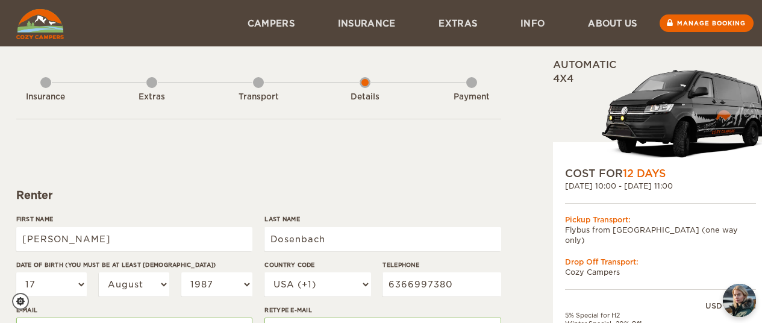
select select "17"
select select "08"
select select "1987"
select select "222"
select select "17"
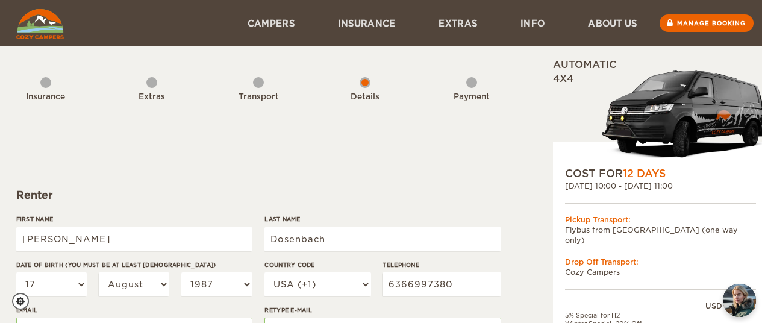
select select "08"
select select "1987"
select select "2"
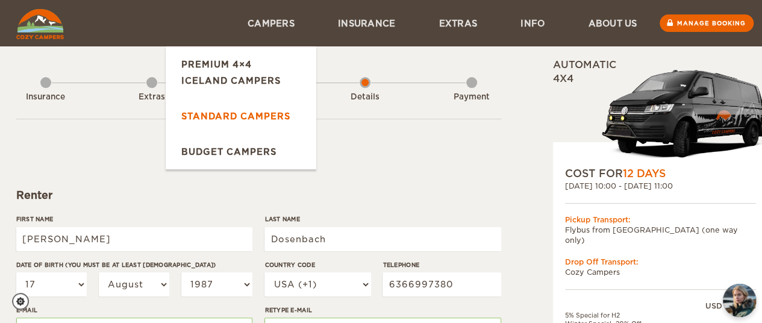
click at [254, 121] on link "Standard Campers" at bounding box center [241, 116] width 151 height 36
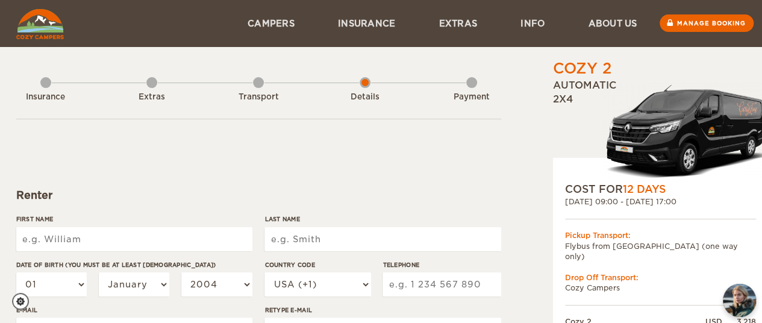
drag, startPoint x: 0, startPoint y: 0, endPoint x: 407, endPoint y: 143, distance: 431.4
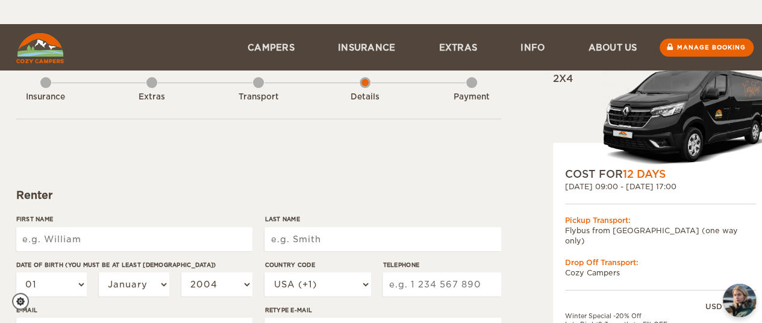
scroll to position [100, 0]
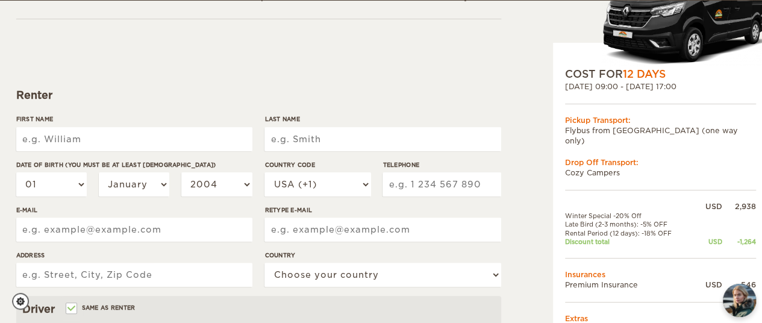
click at [104, 140] on input "First Name" at bounding box center [134, 139] width 236 height 24
type input "Rebecca"
type input "Dosenbach"
type input "3143019807"
type input "b.dosenbach@gmail.com"
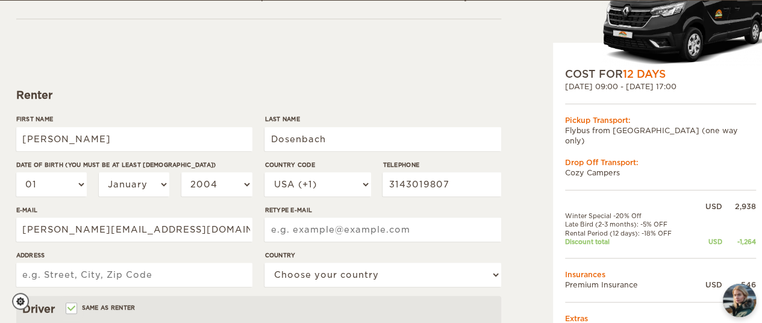
type input "b.dosenbach@gmail.com"
type input "2461 Dordogne Dr"
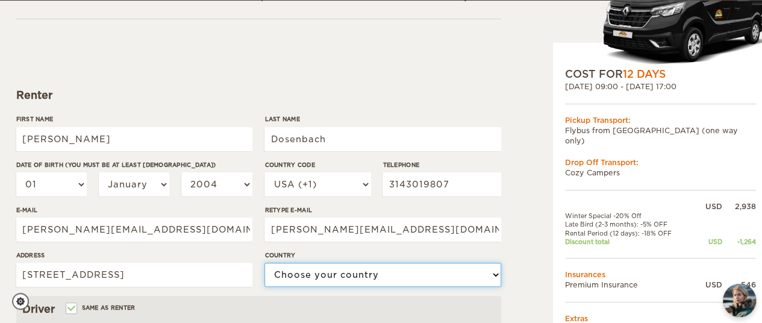
select select "222"
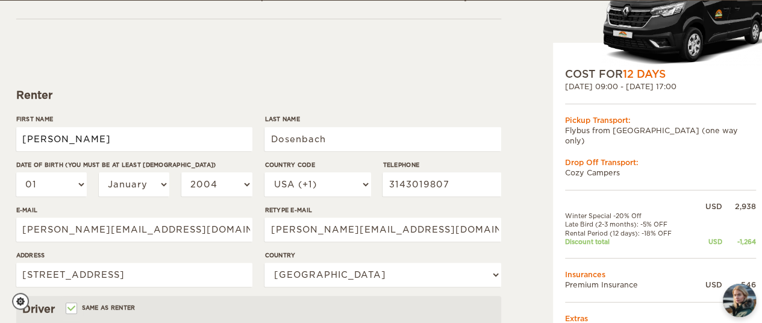
type input "Rebecca"
type input "Dosenbach"
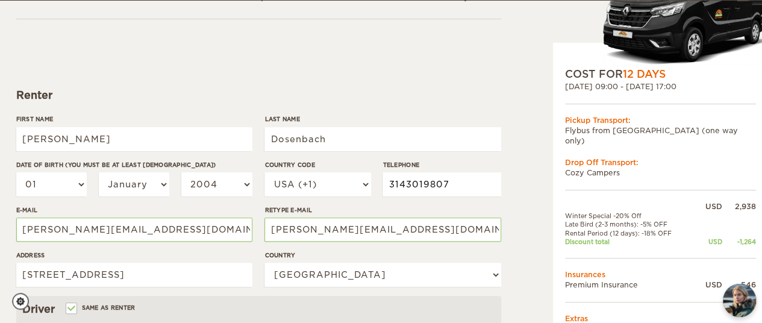
drag, startPoint x: 468, startPoint y: 181, endPoint x: 316, endPoint y: 187, distance: 151.4
click at [316, 187] on div "Country Code USA (+1) UK (+44) Germany (+49) Algeria (+213) Andorra (+376) Ango…" at bounding box center [383, 182] width 236 height 45
type input "6366997380"
click at [64, 191] on select "01 02 03 04 05 06 07 08 09 10 11 12 13 14 15 16 17 18 19 20 21 22 23 24 25 26 2…" at bounding box center [51, 184] width 71 height 24
select select "17"
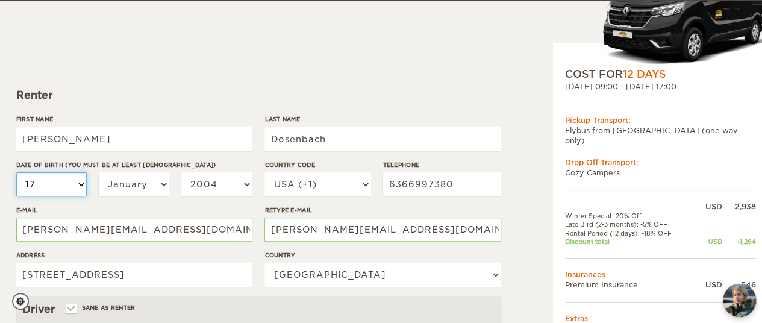
click at [16, 172] on select "01 02 03 04 05 06 07 08 09 10 11 12 13 14 15 16 17 18 19 20 21 22 23 24 25 26 2…" at bounding box center [51, 184] width 71 height 24
select select "17"
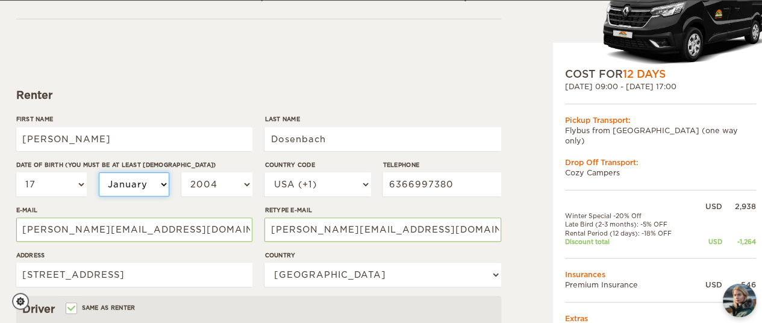
click at [126, 186] on select "January February March April May June July August September October November De…" at bounding box center [134, 184] width 71 height 24
select select "08"
click at [99, 172] on select "January February March April May June July August September October November De…" at bounding box center [134, 184] width 71 height 24
select select "08"
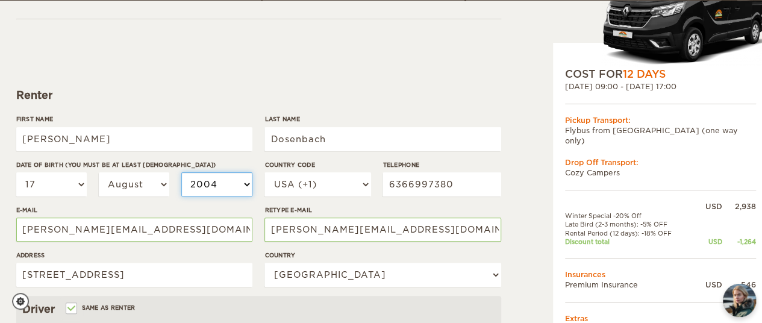
click at [219, 187] on select "2004 2003 2002 2001 2000 1999 1998 1997 1996 1995 1994 1993 1992 1991 1990 1989…" at bounding box center [216, 184] width 71 height 24
select select "1987"
click at [181, 172] on select "2004 2003 2002 2001 2000 1999 1998 1997 1996 1995 1994 1993 1992 1991 1990 1989…" at bounding box center [216, 184] width 71 height 24
select select "1987"
click at [179, 203] on div "01 02 03 04 05 06 07 08 09 10 11 12 13 14 15 16 17 18 19 20 21 22 23 24 25 26 2…" at bounding box center [134, 188] width 236 height 33
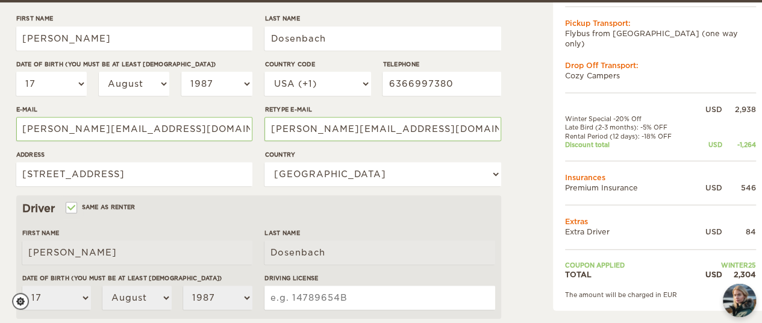
scroll to position [301, 0]
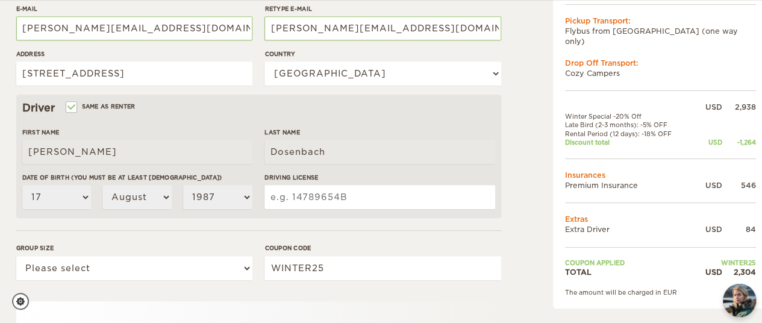
click at [374, 190] on input "Driving License" at bounding box center [380, 197] width 230 height 24
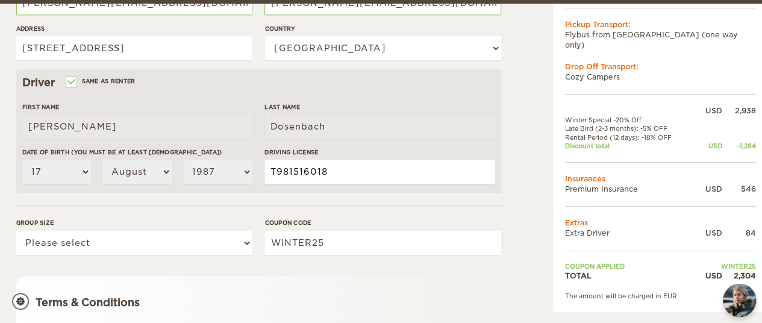
scroll to position [331, 0]
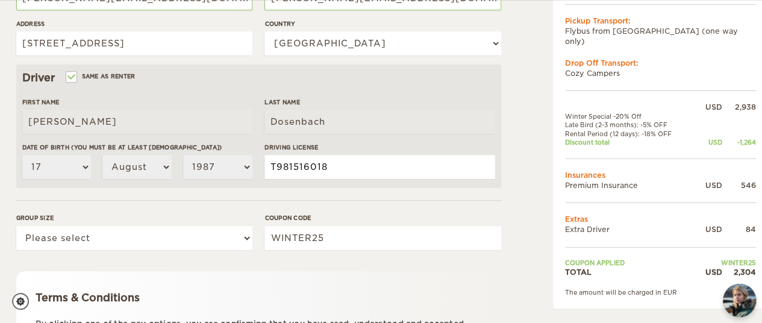
type input "T981516018"
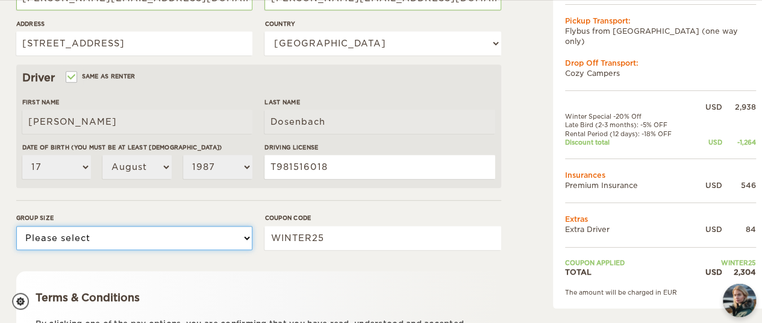
click at [71, 238] on select "Please select 1 2" at bounding box center [134, 238] width 236 height 24
select select "2"
click at [16, 226] on select "Please select 1 2" at bounding box center [134, 238] width 236 height 24
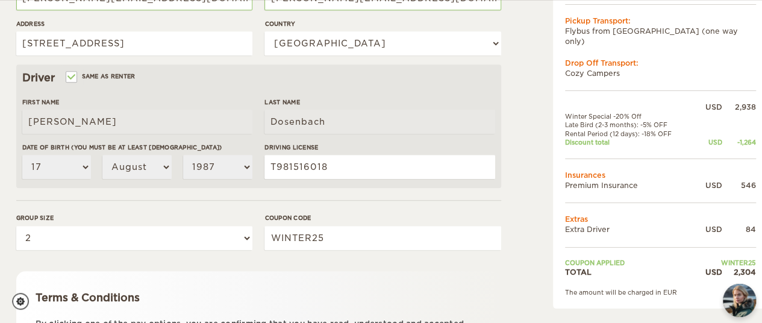
click at [359, 277] on div "Terms & Conditions By clicking one of the pay options, you are confirming that …" at bounding box center [258, 317] width 485 height 93
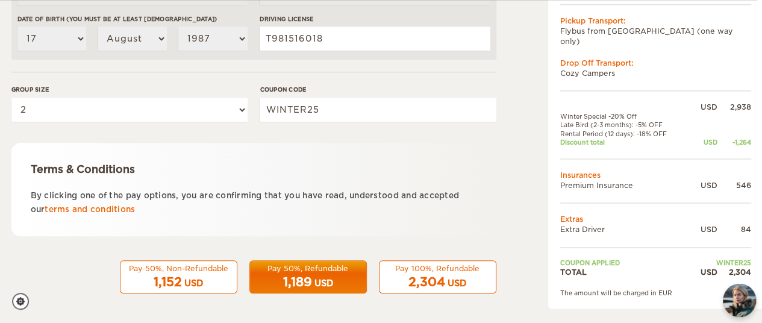
scroll to position [0, 5]
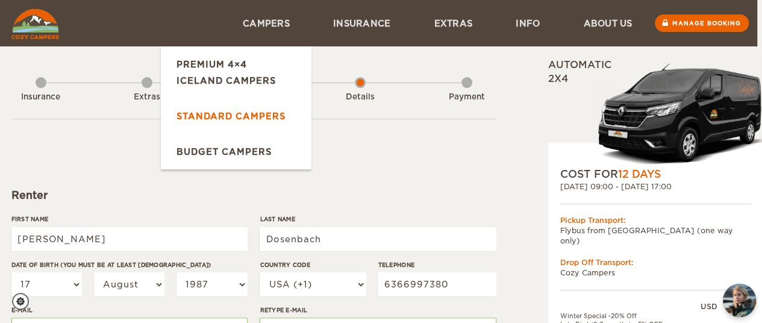
click at [240, 117] on link "Standard Campers" at bounding box center [236, 116] width 151 height 36
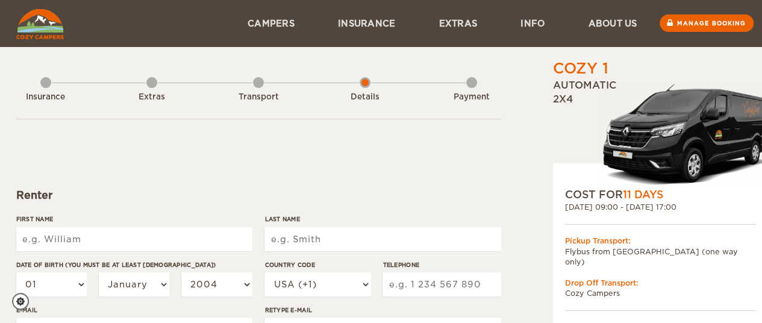
click at [190, 243] on input "First Name" at bounding box center [134, 239] width 236 height 24
type input "[PERSON_NAME]"
type input "Dosenbach"
type input "3143019807"
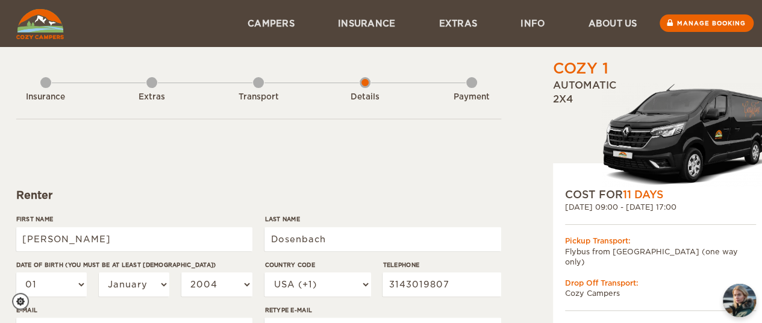
type input "b.dosenbach@gmail.com"
type input "2461 Dordogne Dr"
select select "222"
type input "Rebecca"
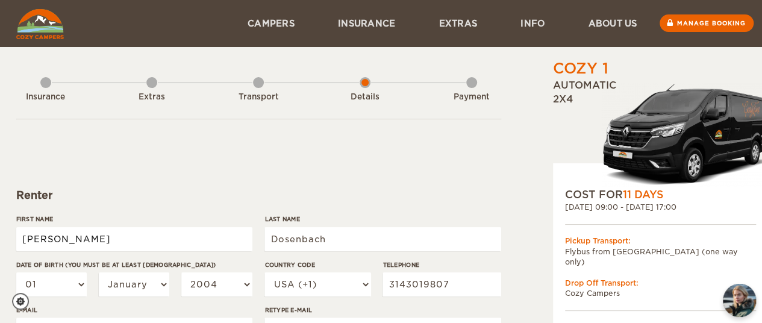
type input "Dosenbach"
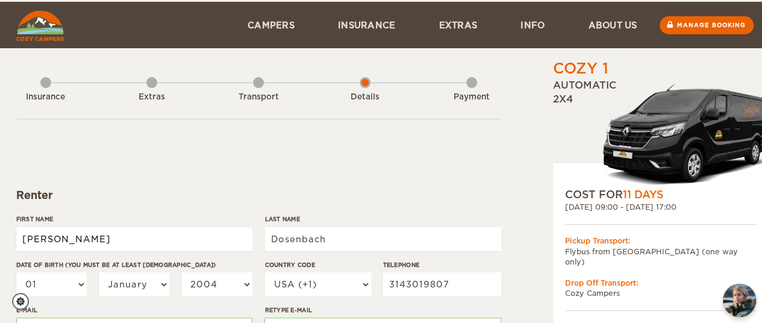
scroll to position [100, 0]
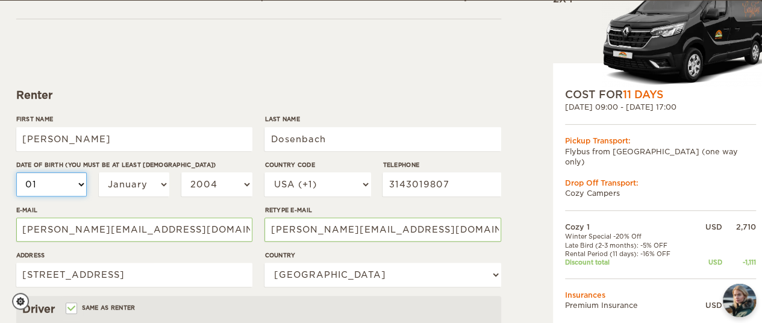
click at [82, 183] on select "01 02 03 04 05 06 07 08 09 10 11 12 13 14 15 16 17 18 19 20 21 22 23 24 25 26 2…" at bounding box center [51, 184] width 71 height 24
select select "17"
click at [16, 172] on select "01 02 03 04 05 06 07 08 09 10 11 12 13 14 15 16 17 18 19 20 21 22 23 24 25 26 2…" at bounding box center [51, 184] width 71 height 24
select select "17"
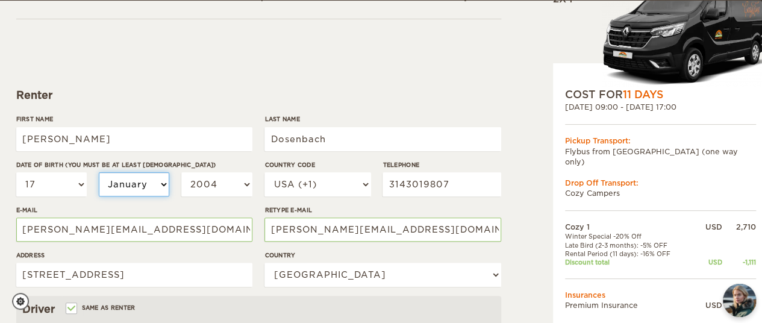
click at [117, 190] on select "January February March April May June July August September October November De…" at bounding box center [134, 184] width 71 height 24
select select "08"
click at [99, 172] on select "January February March April May June July August September October November De…" at bounding box center [134, 184] width 71 height 24
select select "08"
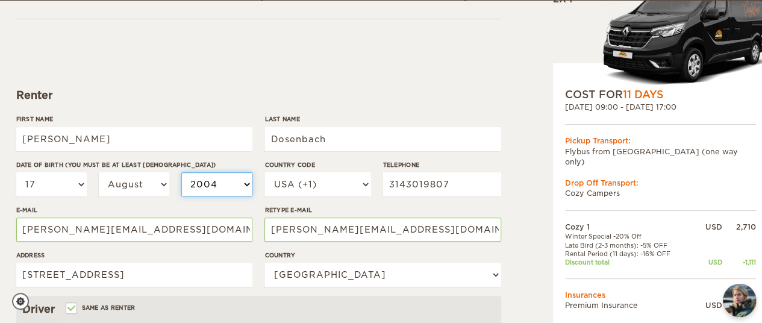
click at [220, 184] on select "2004 2003 2002 2001 2000 1999 1998 1997 1996 1995 1994 1993 1992 1991 1990 1989…" at bounding box center [216, 184] width 71 height 24
select select "1987"
click at [181, 172] on select "2004 2003 2002 2001 2000 1999 1998 1997 1996 1995 1994 1993 1992 1991 1990 1989…" at bounding box center [216, 184] width 71 height 24
select select "1987"
drag, startPoint x: 450, startPoint y: 189, endPoint x: 346, endPoint y: 187, distance: 103.7
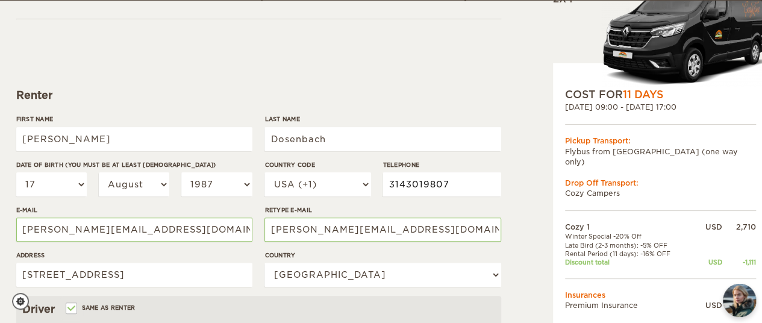
click at [348, 187] on div "Country Code USA (+1) UK (+44) Germany (+49) Algeria (+213) Andorra (+376) Ango…" at bounding box center [383, 182] width 236 height 45
click at [456, 184] on input "6366997380" at bounding box center [442, 184] width 118 height 24
type input "6366997380"
click at [243, 255] on label"] "Address" at bounding box center [134, 255] width 236 height 9
click at [243, 263] on input "2461 Dordogne Dr" at bounding box center [134, 275] width 236 height 24
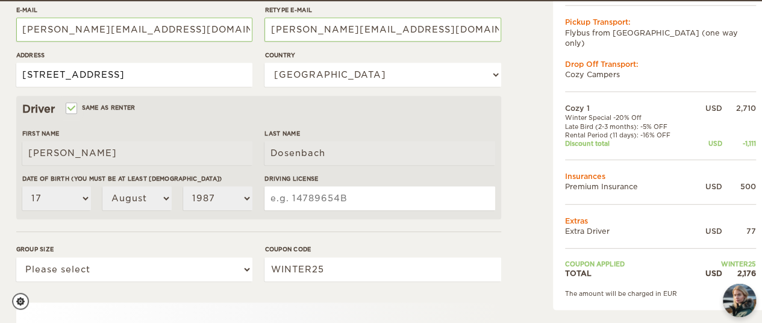
scroll to position [301, 0]
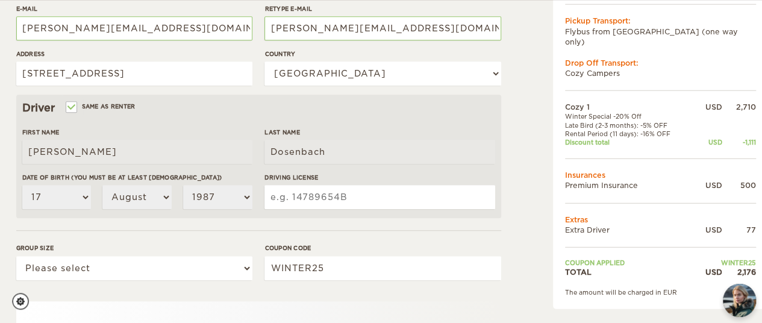
click at [354, 198] on input "Driving License" at bounding box center [380, 197] width 230 height 24
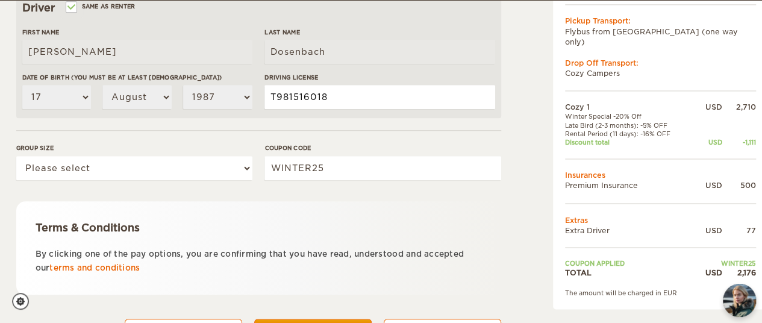
type input "T981516018"
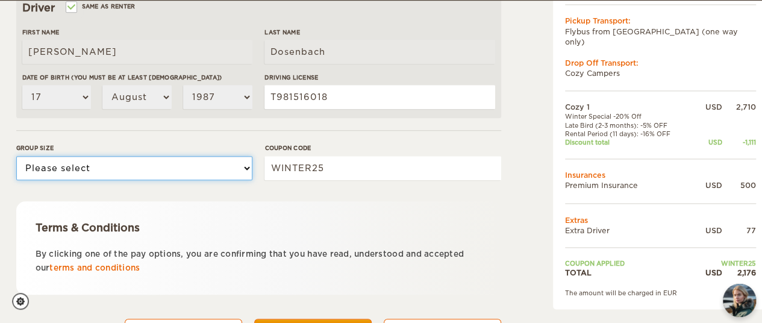
click at [212, 172] on select "Please select 1 2" at bounding box center [134, 168] width 236 height 24
select select "2"
click at [16, 156] on select "Please select 1 2" at bounding box center [134, 168] width 236 height 24
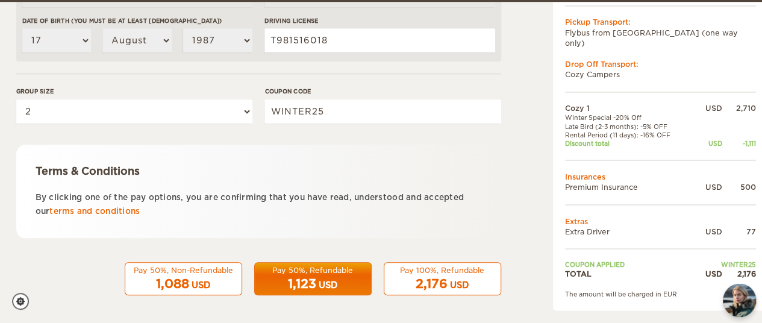
scroll to position [460, 0]
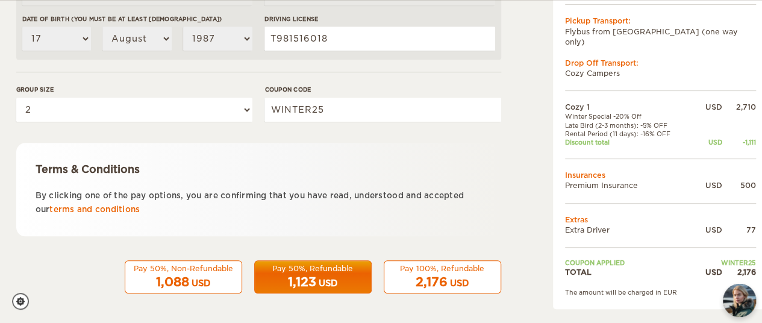
click at [492, 167] on div "Terms & Conditions By clicking one of the pay options, you are confirming that …" at bounding box center [258, 189] width 485 height 93
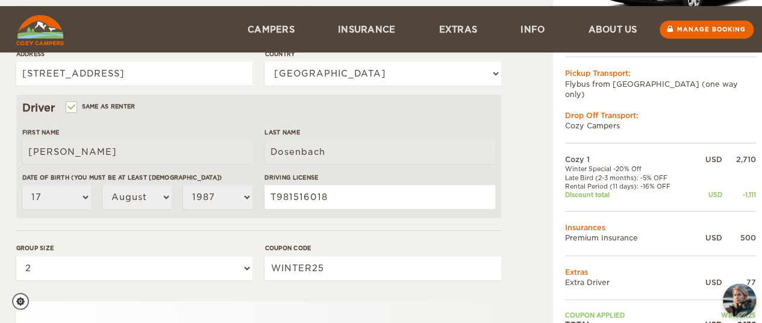
scroll to position [401, 0]
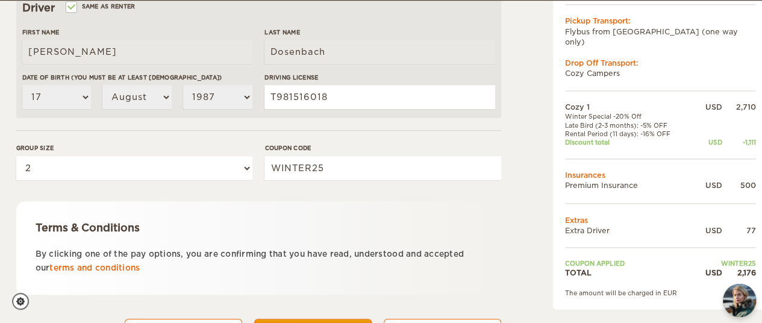
drag, startPoint x: 536, startPoint y: 198, endPoint x: 504, endPoint y: 214, distance: 35.0
click at [504, 214] on div "Cozy 1 Expand Collapse Total 2,176 USD Automatic 2x4 COST FOR 11 Days 09. Oct 2…" at bounding box center [381, 13] width 730 height 713
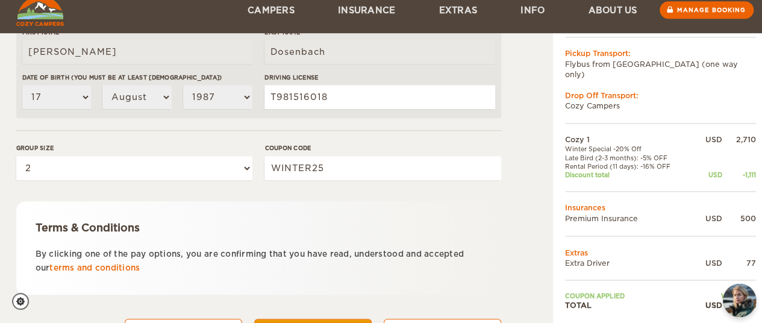
scroll to position [460, 0]
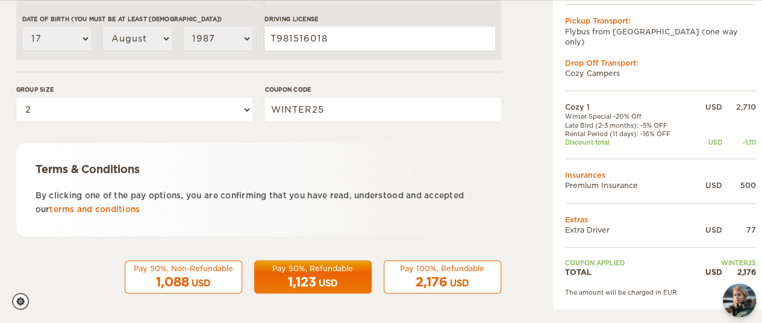
click at [313, 275] on span "1,123" at bounding box center [302, 282] width 28 height 14
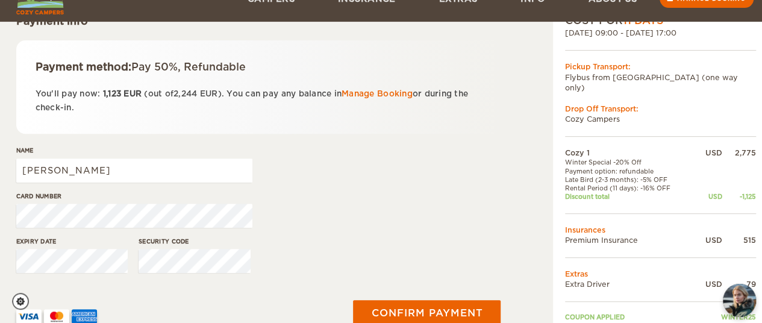
scroll to position [201, 0]
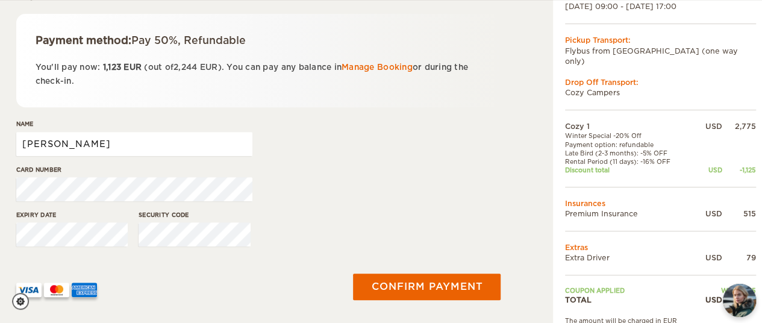
drag, startPoint x: 82, startPoint y: 148, endPoint x: 18, endPoint y: 147, distance: 63.9
click at [19, 148] on input "[PERSON_NAME]" at bounding box center [134, 144] width 236 height 24
type input "[PERSON_NAME]"
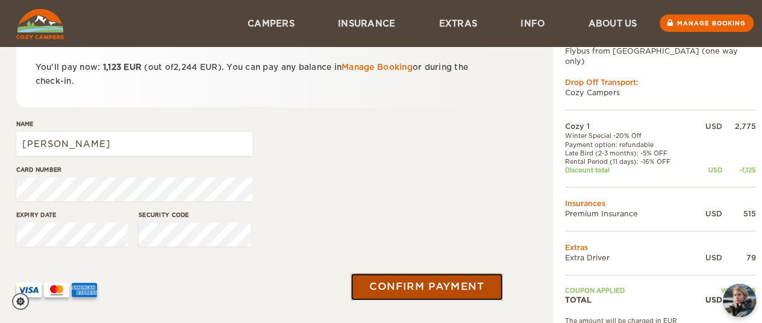
click at [405, 283] on button "Confirm payment" at bounding box center [427, 287] width 152 height 27
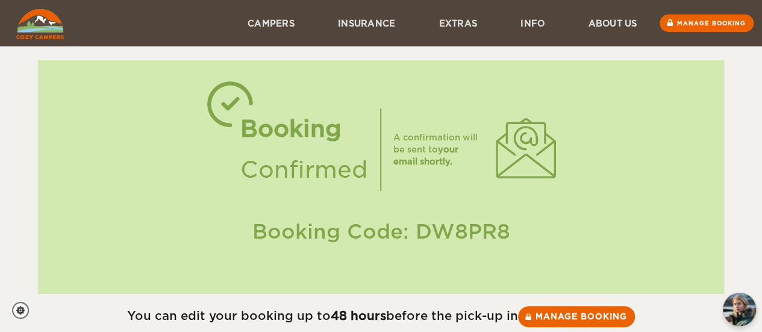
click at [460, 234] on div "Booking Code: DW8PR8" at bounding box center [381, 232] width 662 height 28
copy div "DW8PR8"
click at [581, 318] on link "Manage booking" at bounding box center [577, 317] width 121 height 22
